Goal: Navigation & Orientation: Find specific page/section

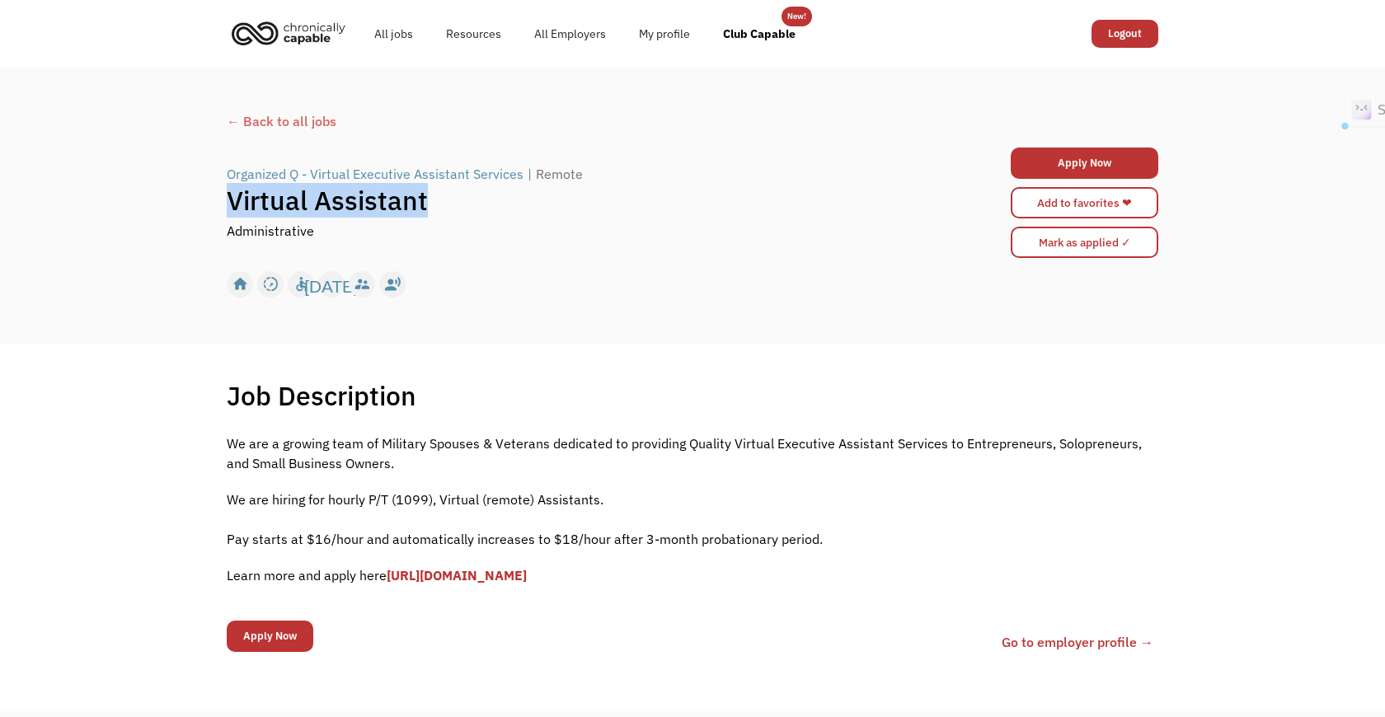
drag, startPoint x: 435, startPoint y: 205, endPoint x: 230, endPoint y: 200, distance: 205.4
click at [230, 200] on h1 "Virtual Assistant" at bounding box center [576, 200] width 699 height 33
copy h1 "Virtual Assistant"
click at [390, 108] on div "← Back to all jobs Organized Q - Virtual Executive Assistant Services | Remote …" at bounding box center [692, 206] width 965 height 205
drag, startPoint x: 206, startPoint y: 171, endPoint x: 298, endPoint y: 175, distance: 91.6
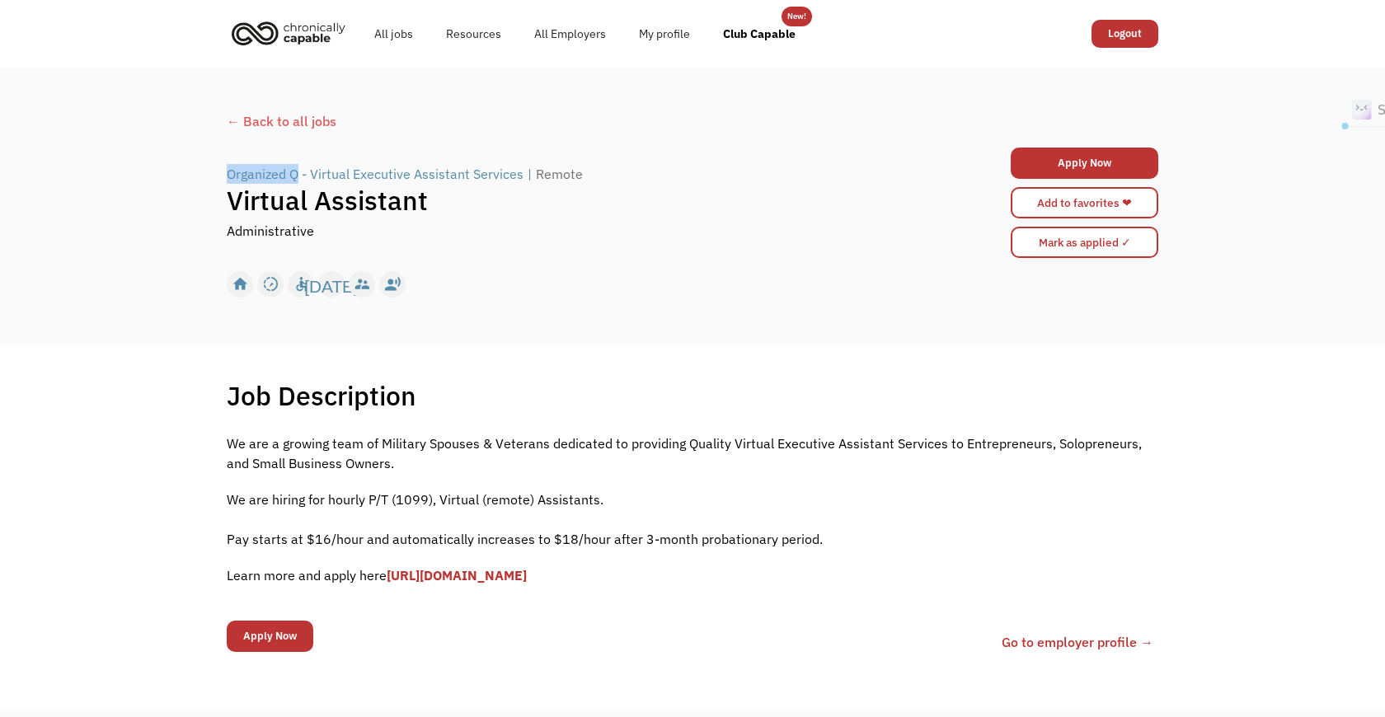
click at [298, 175] on div "← Back to all jobs Organized Q - Virtual Executive Assistant Services | Remote …" at bounding box center [692, 206] width 1385 height 276
copy div "Organized Q"
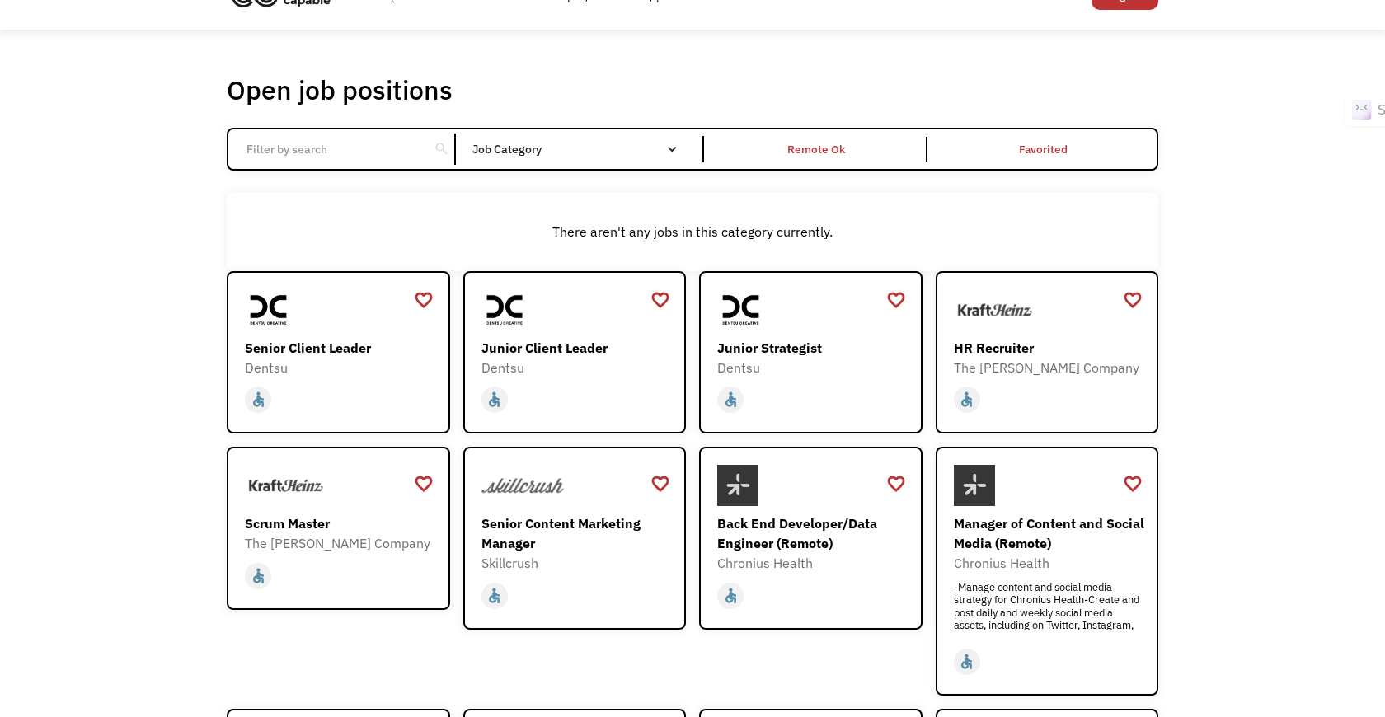
scroll to position [38, 0]
